Goal: Task Accomplishment & Management: Manage account settings

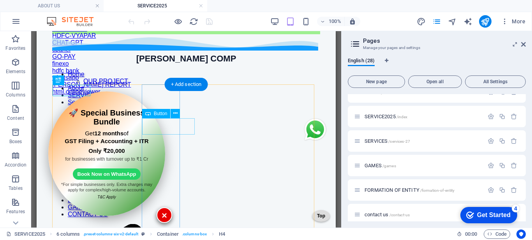
scroll to position [234, 0]
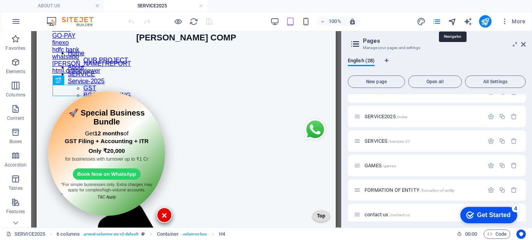
click at [452, 19] on icon "navigator" at bounding box center [452, 21] width 9 height 9
select select "16779705-en"
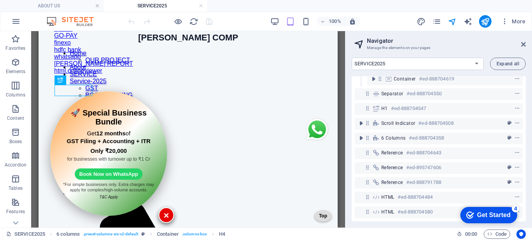
scroll to position [337, 0]
click at [523, 44] on icon at bounding box center [523, 44] width 5 height 6
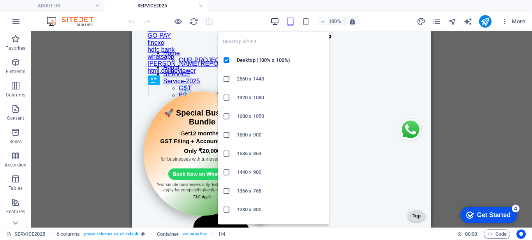
click at [277, 23] on icon "button" at bounding box center [274, 21] width 9 height 9
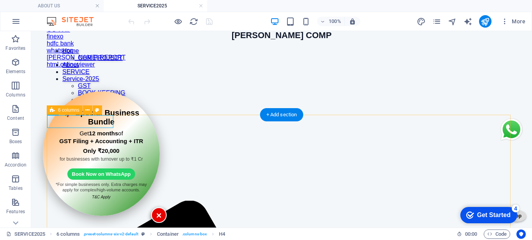
scroll to position [203, 0]
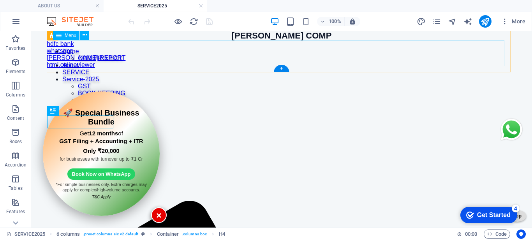
click at [68, 51] on nav "Home OUR PROJECT About SERVICE Service-2025 GST BOOK KEEPING ITR DSC WEBSITE BU…" at bounding box center [282, 121] width 470 height 147
select select
select select "2"
select select
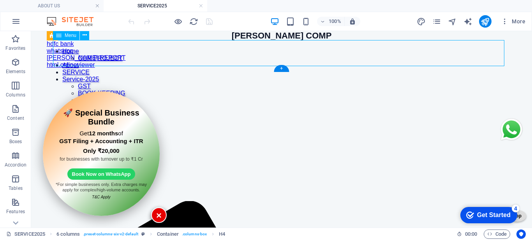
select select "22"
select select
select select "alternate"
select select "14"
select select
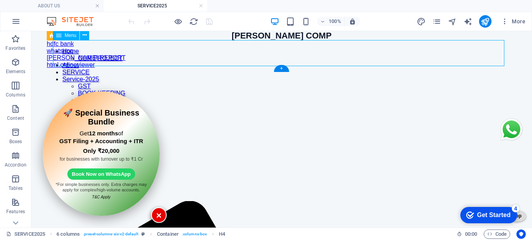
select select "16"
select select
select select "15"
select select
select select "17"
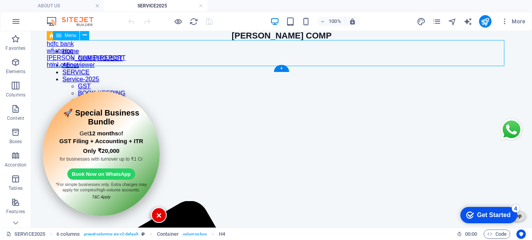
select select
select select "12"
select select
select select "4"
select select
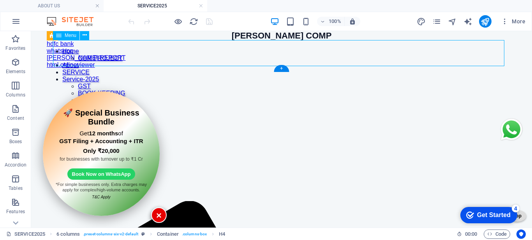
select select "6"
select select
select select "5"
select select
select select "9"
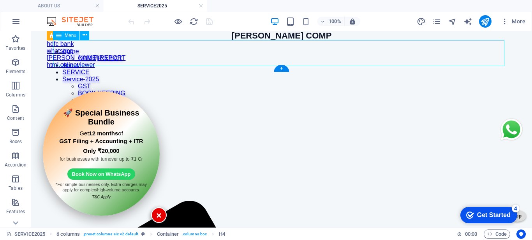
select select
select select "11"
select select
select select "11"
select select
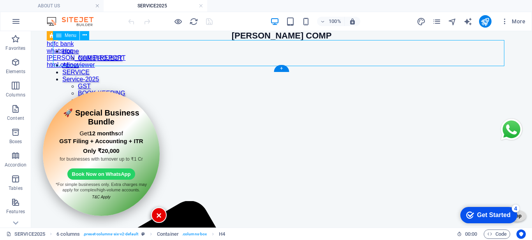
select select "16"
select select
select select "25"
select select
select select "bookmark"
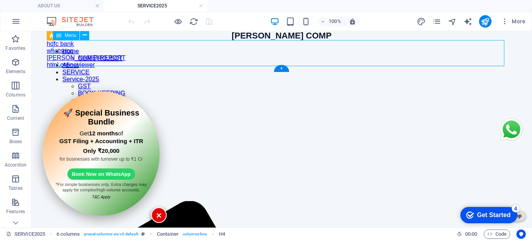
select select "26"
select select
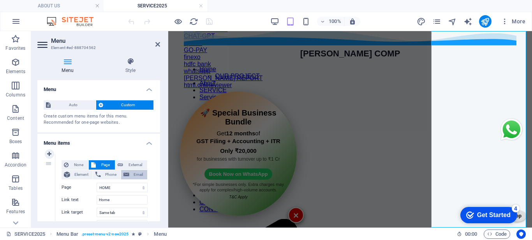
scroll to position [39, 0]
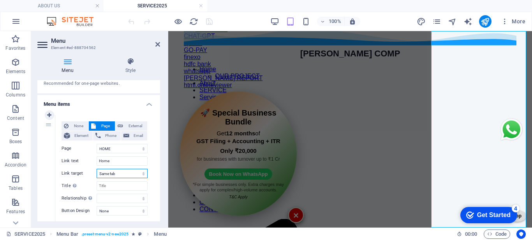
click at [122, 176] on select "New tab Same tab Overlay" at bounding box center [122, 173] width 51 height 9
select select "blank"
click at [97, 169] on select "New tab Same tab Overlay" at bounding box center [122, 173] width 51 height 9
select select
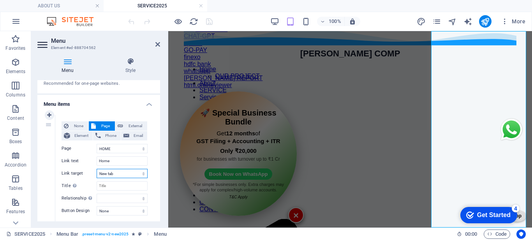
select select
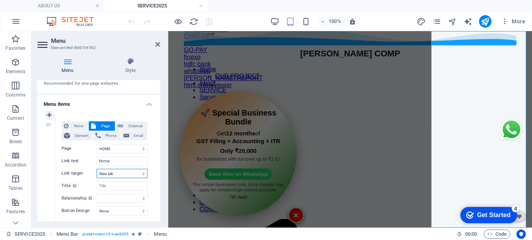
select select
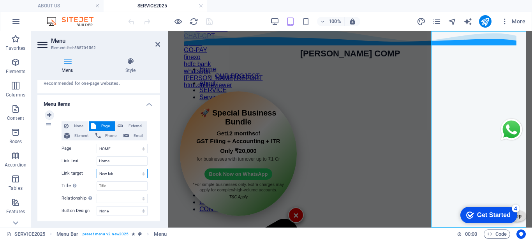
select select
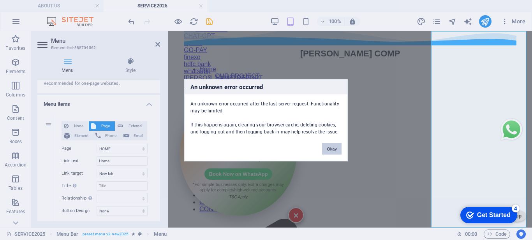
click at [335, 146] on button "Okay" at bounding box center [331, 149] width 19 height 12
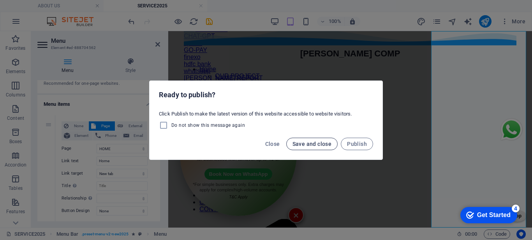
click at [312, 142] on span "Save and close" at bounding box center [312, 144] width 39 height 6
